Goal: Task Accomplishment & Management: Manage account settings

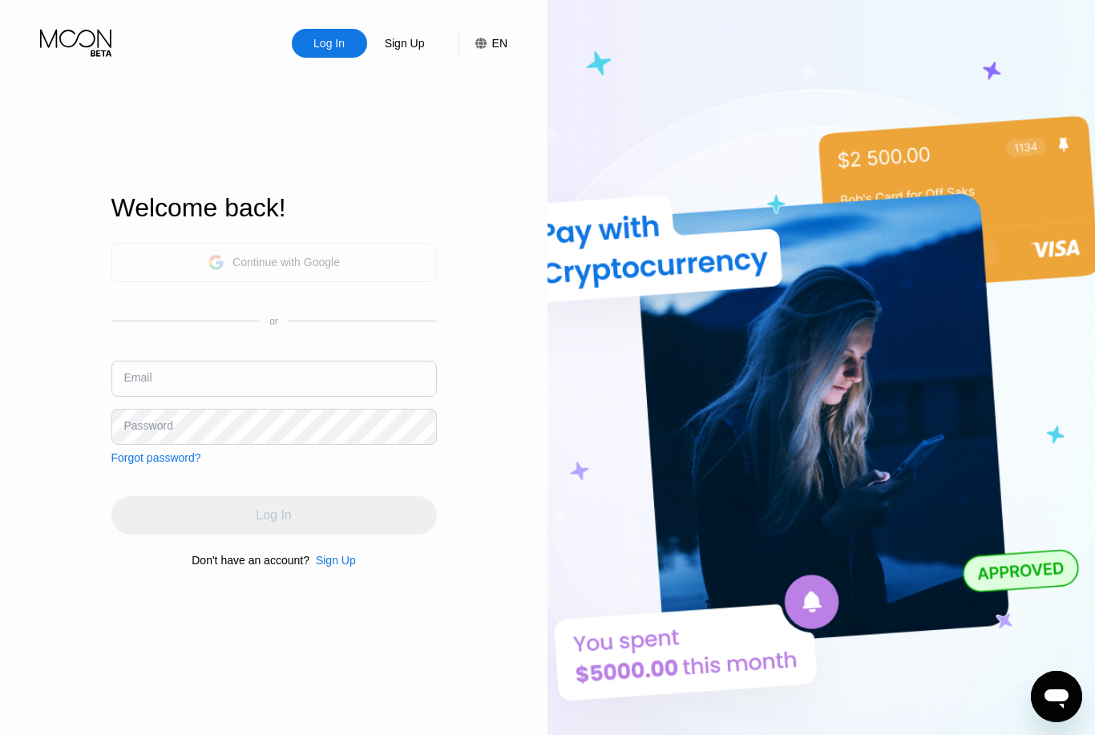
click at [324, 269] on div "Continue with Google" at bounding box center [286, 262] width 107 height 13
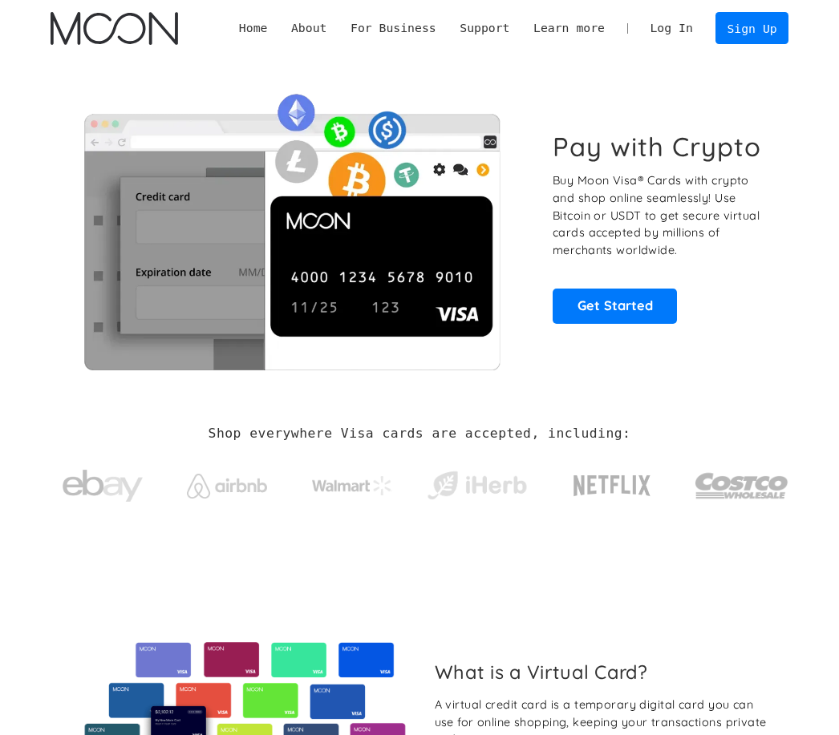
click at [677, 34] on link "Log In" at bounding box center [671, 28] width 67 height 30
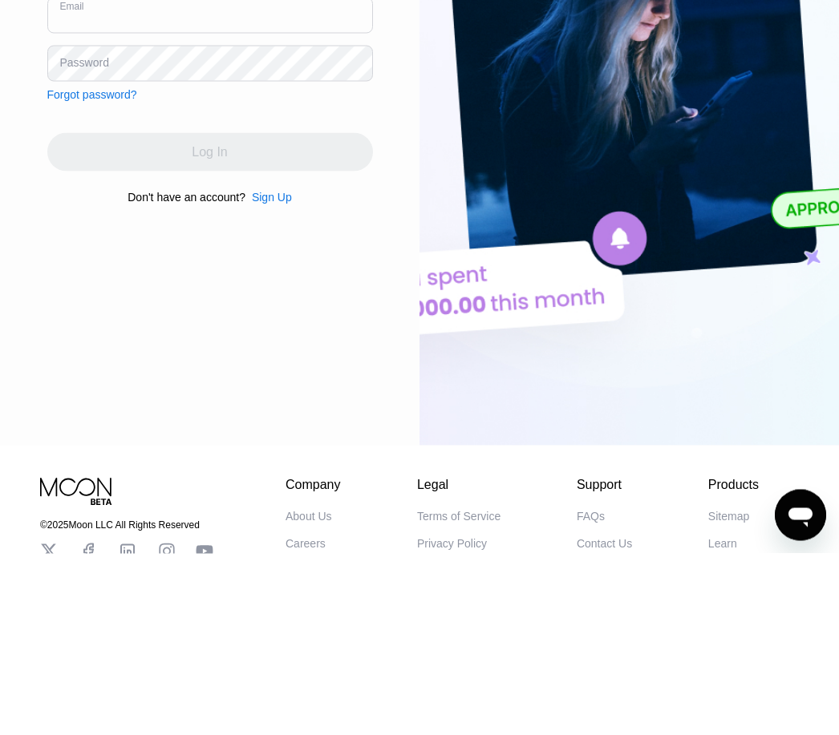
type input "[EMAIL_ADDRESS][DOMAIN_NAME]"
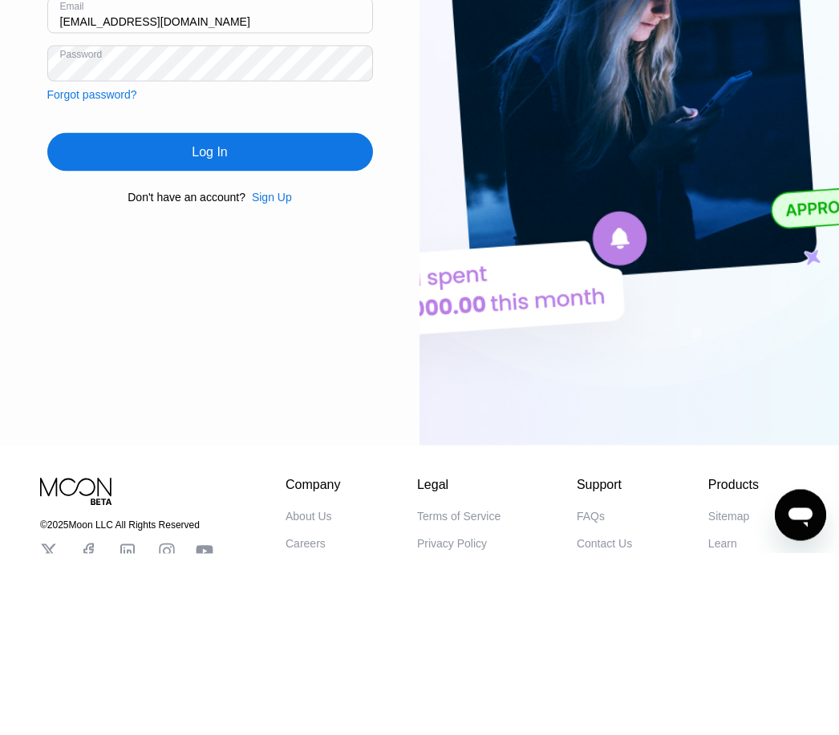
scroll to position [182, 0]
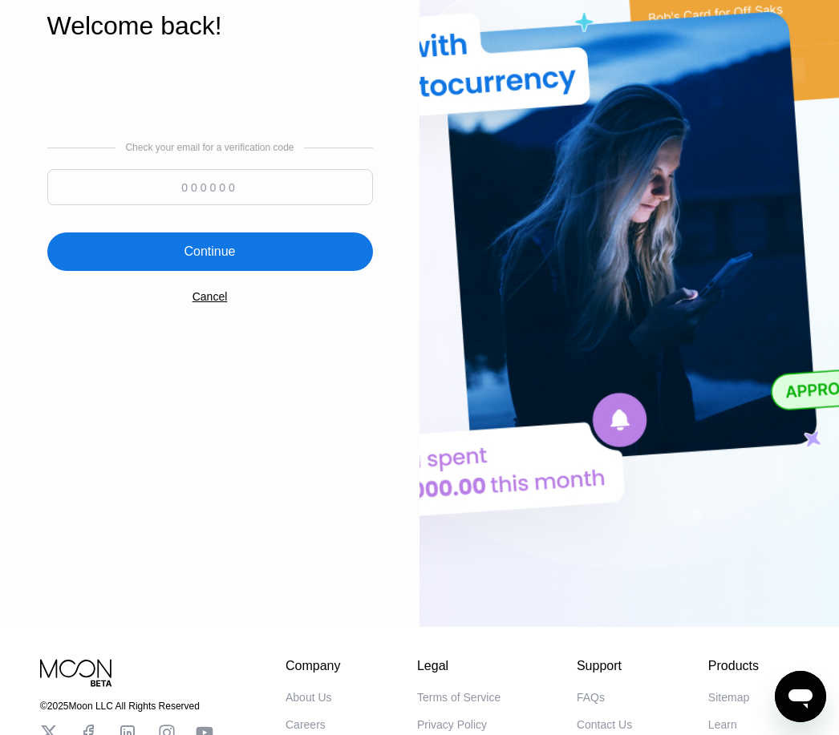
click at [202, 205] on input at bounding box center [210, 187] width 326 height 36
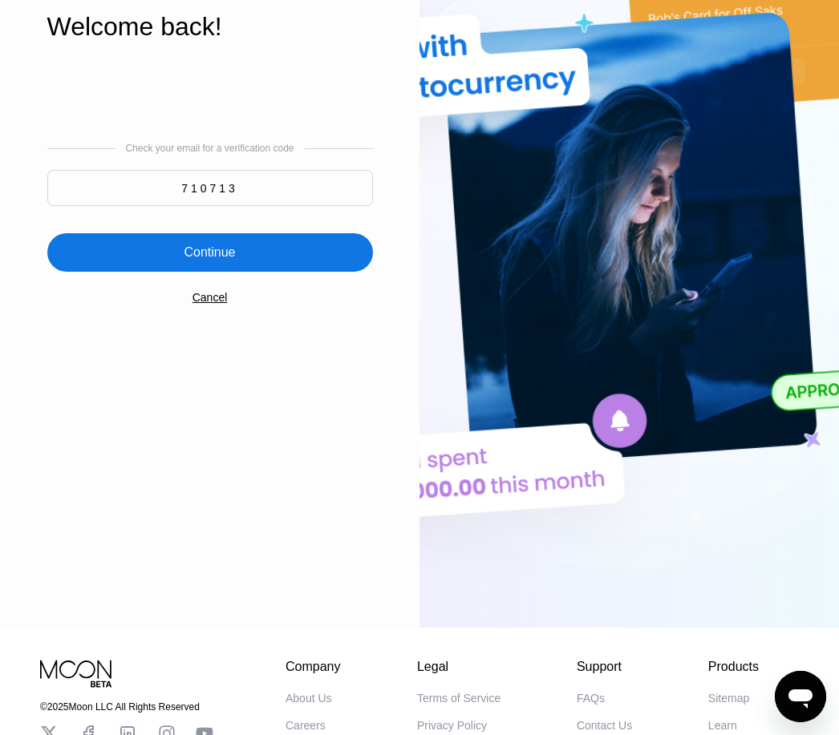
type input "710713"
click at [237, 272] on div "Continue" at bounding box center [210, 252] width 326 height 38
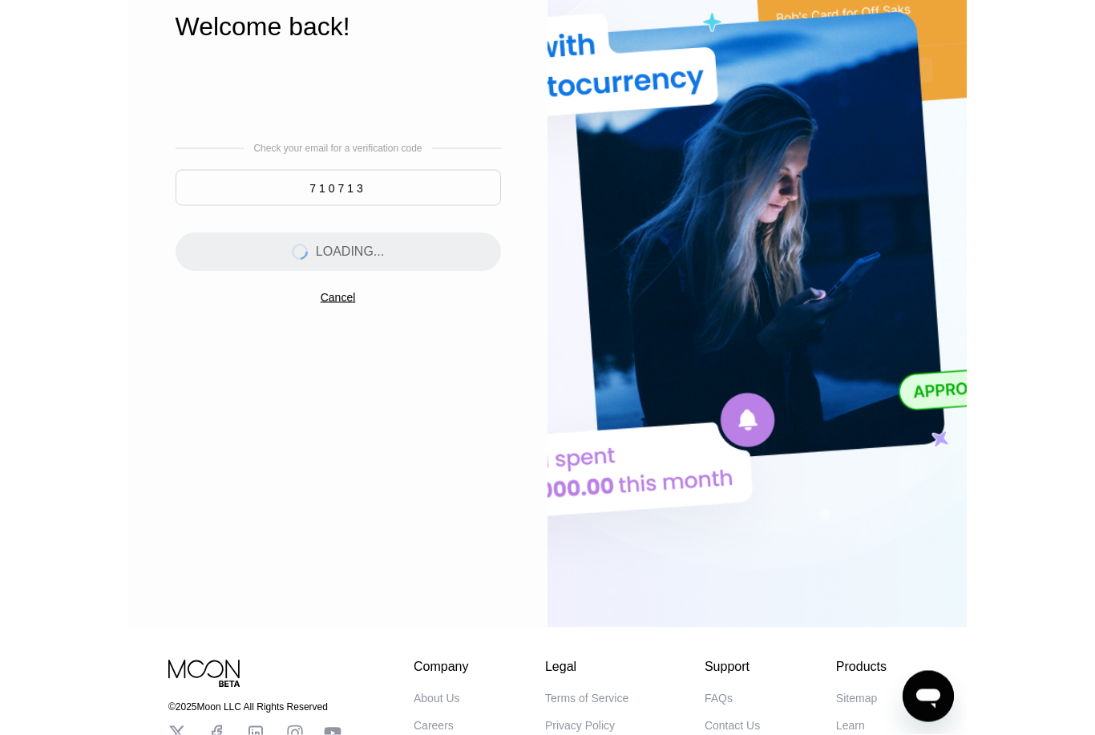
scroll to position [0, 0]
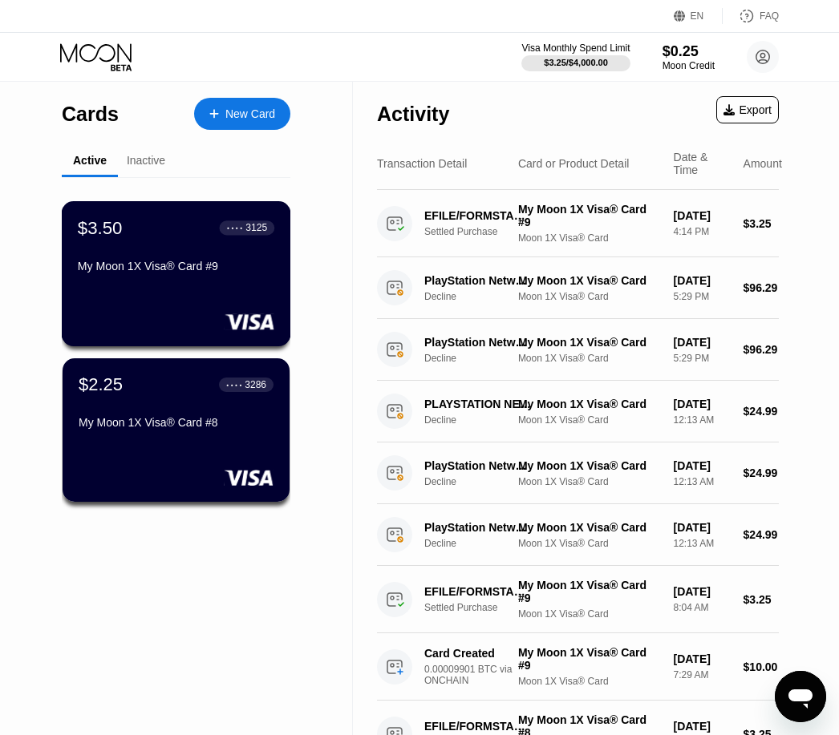
click at [190, 265] on div "My Moon 1X Visa® Card #9" at bounding box center [176, 266] width 196 height 13
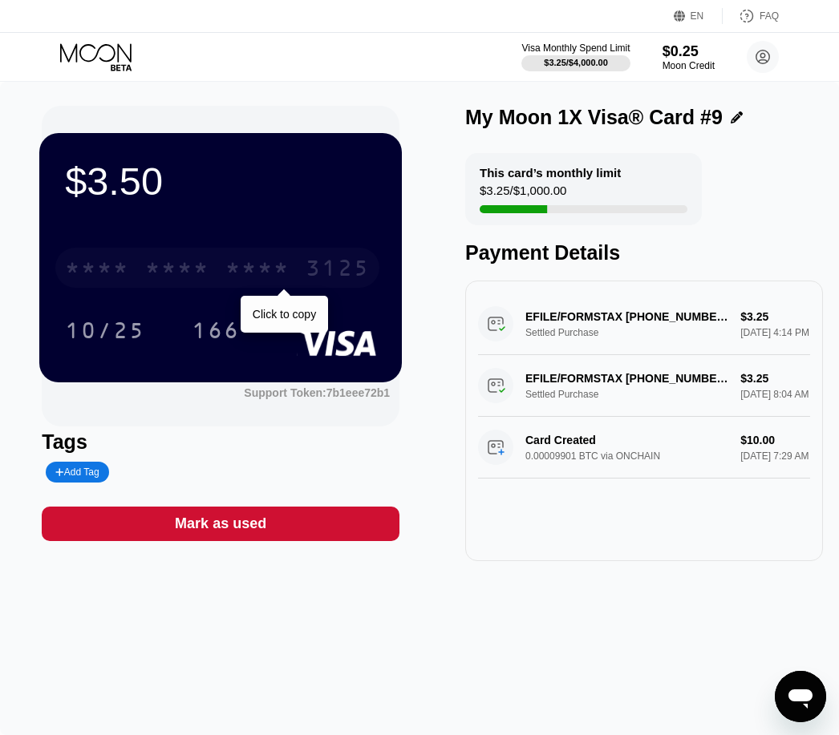
click at [222, 277] on div "* * * * * * * * * * * * 3125" at bounding box center [217, 268] width 324 height 40
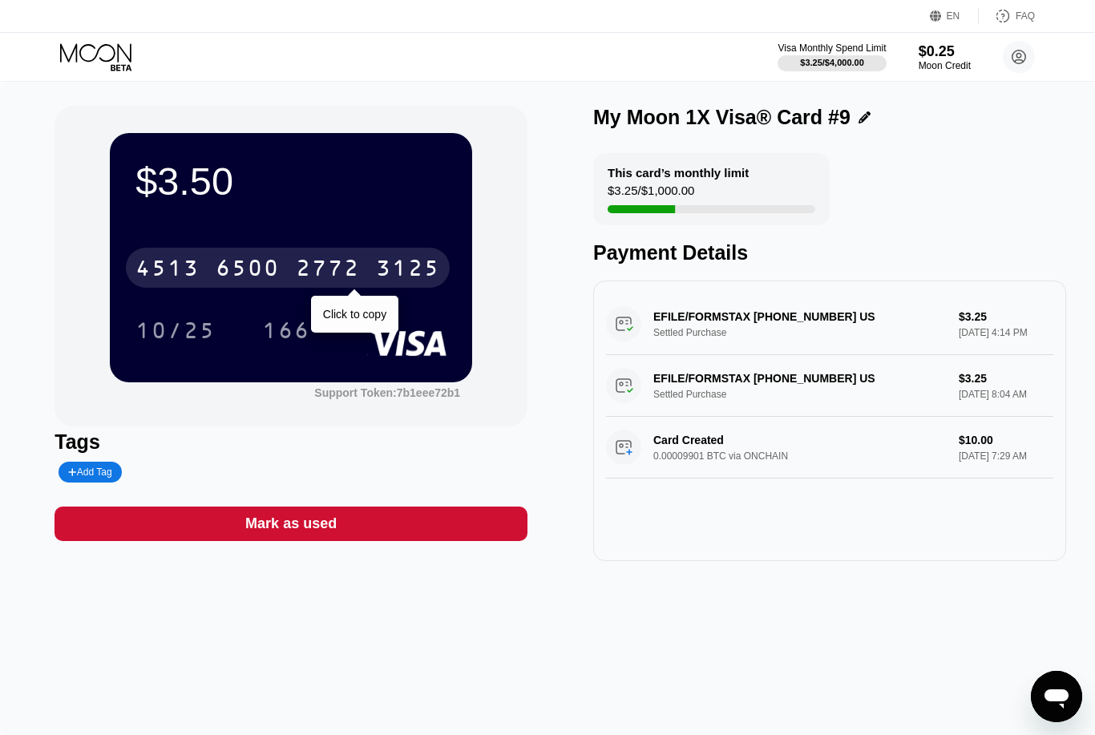
click at [292, 274] on div "[CREDIT_CARD_NUMBER]" at bounding box center [288, 268] width 324 height 40
